Goal: Communication & Community: Share content

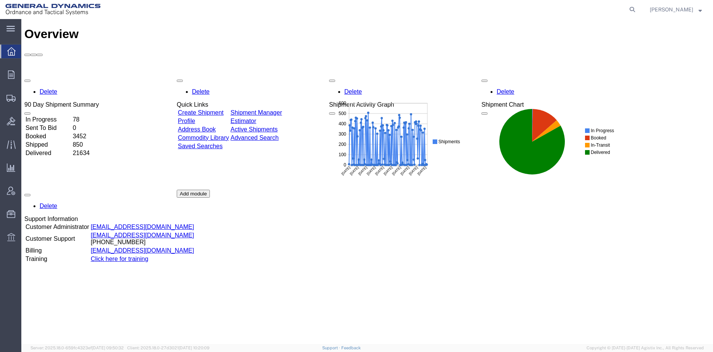
click at [638, 8] on icon at bounding box center [632, 9] width 11 height 11
click at [475, 10] on input "search" at bounding box center [511, 9] width 232 height 18
type input "56701338"
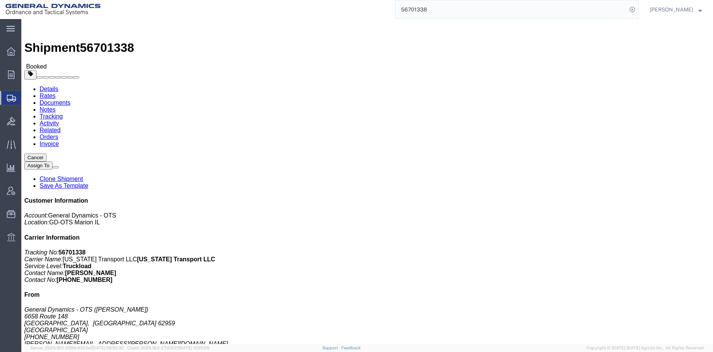
click span "button"
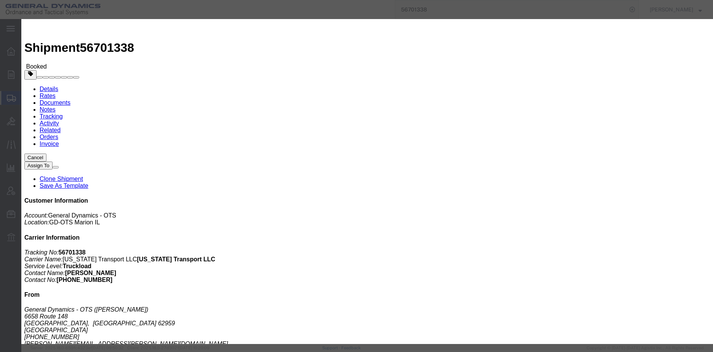
click button "Add another reference"
click select "Select Account Type Activity ID Airline Appointment Number ASN Batch Request # …"
select select "BOL"
click select "Select Account Type Activity ID Airline Appointment Number ASN Batch Request # …"
click input "text"
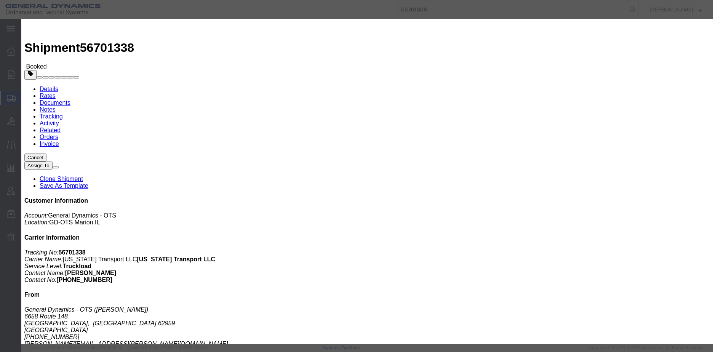
type input "25402"
drag, startPoint x: 384, startPoint y: 98, endPoint x: 342, endPoint y: 97, distance: 42.7
click div "Select Account Type Activity ID Airline Appointment Number ASN Batch Request # …"
click icon "button"
click button "Save"
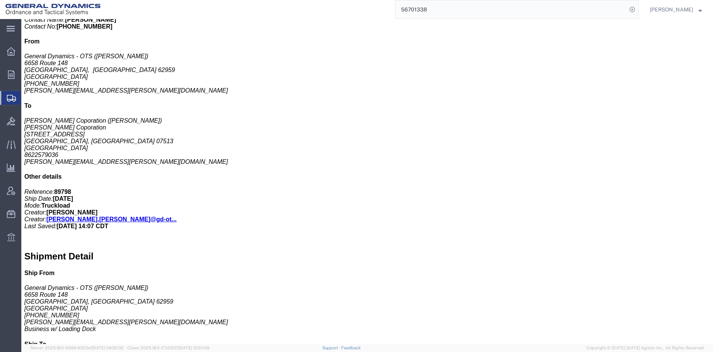
scroll to position [267, 0]
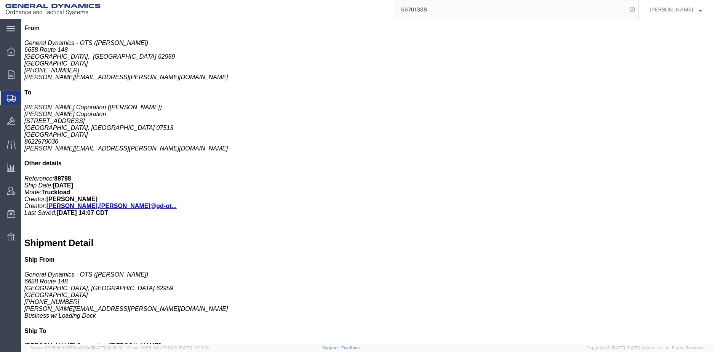
click span "button"
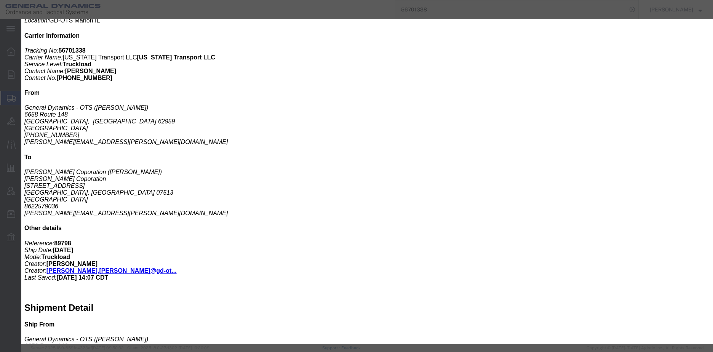
scroll to position [191, 0]
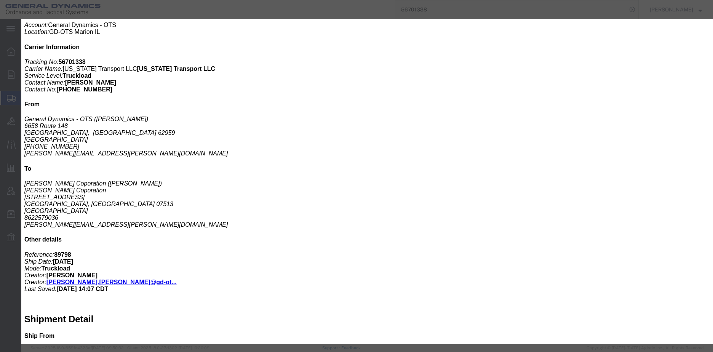
click button "Save"
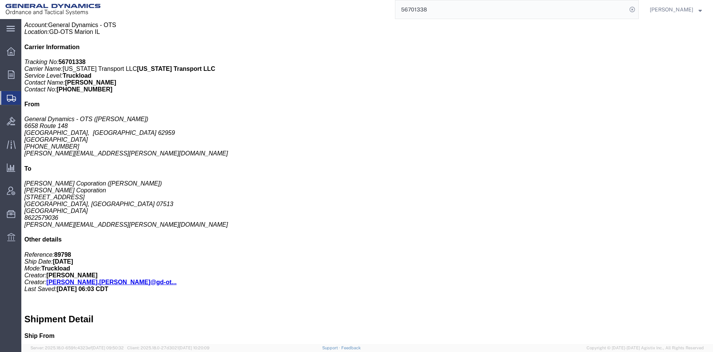
click span "button"
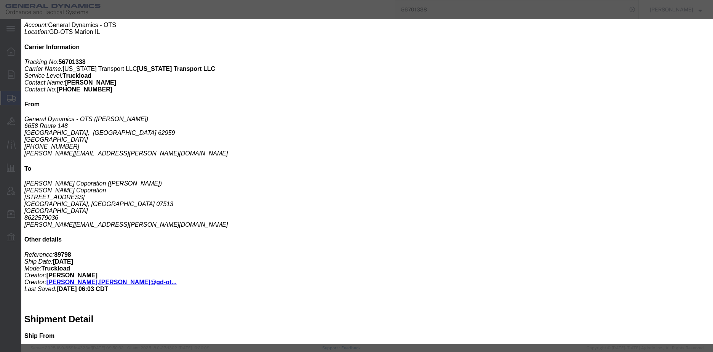
drag, startPoint x: 532, startPoint y: 260, endPoint x: 538, endPoint y: 258, distance: 6.8
click div "Cancel Save"
click button "Save"
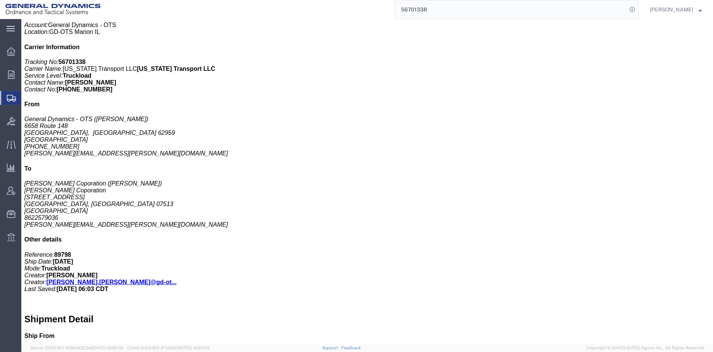
click span "button"
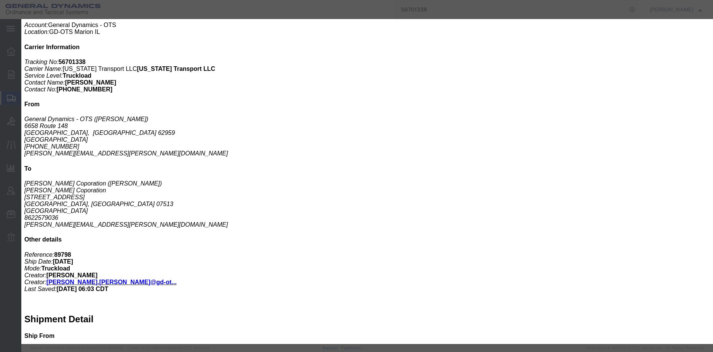
click icon "button"
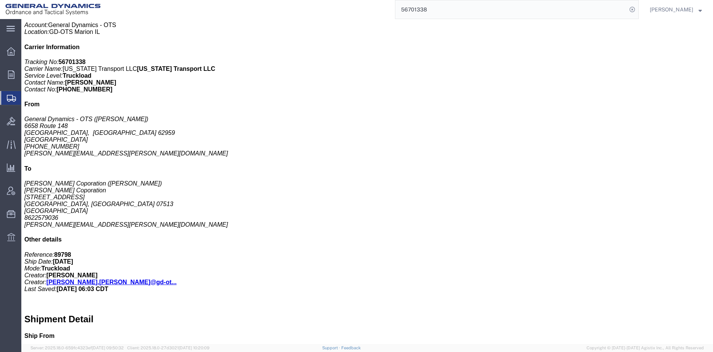
click div "10 Pallet(s) Standard (Stackable) Total weight: 9970.00 LBS ( dim ) Carton coun…"
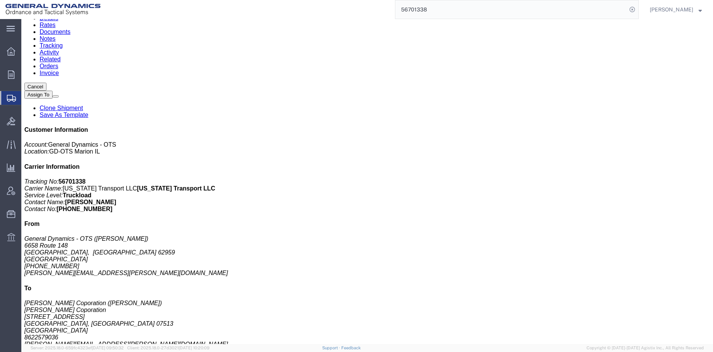
scroll to position [0, 0]
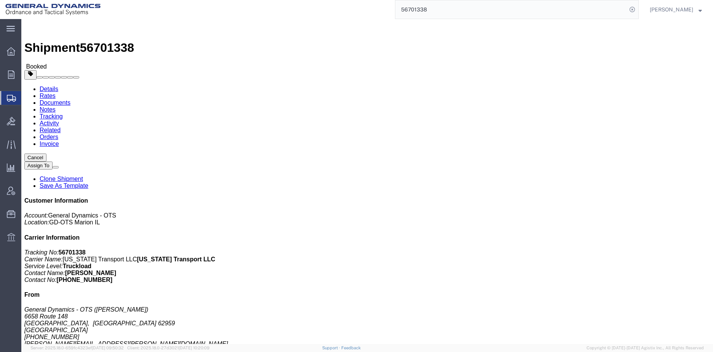
click link "Documents"
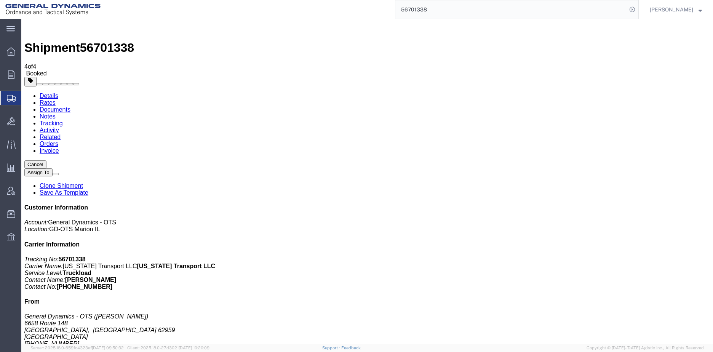
checkbox input "true"
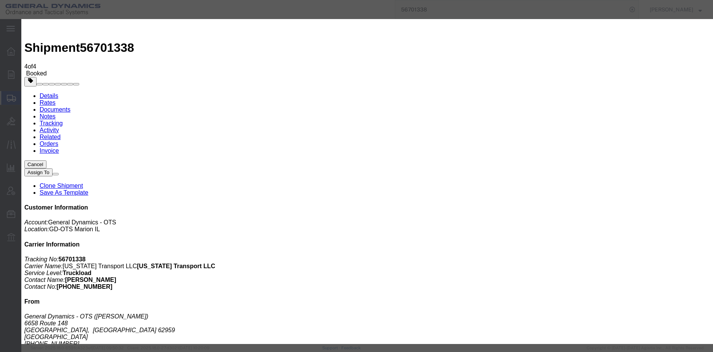
type input "h"
type input "[PERSON_NAME]"
checkbox input "true"
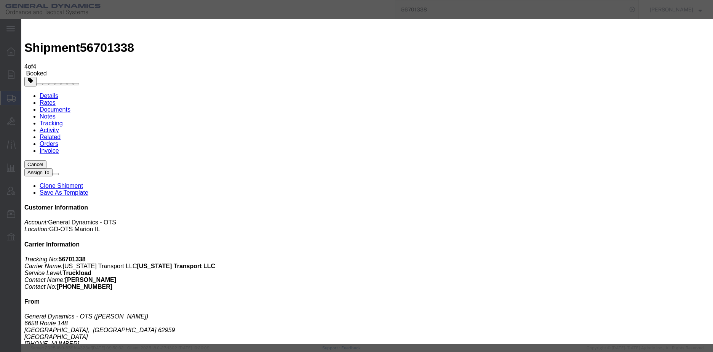
type textarea "I can't remember if I sent these to you. This one also just needs the trk and t…"
